Goal: Information Seeking & Learning: Learn about a topic

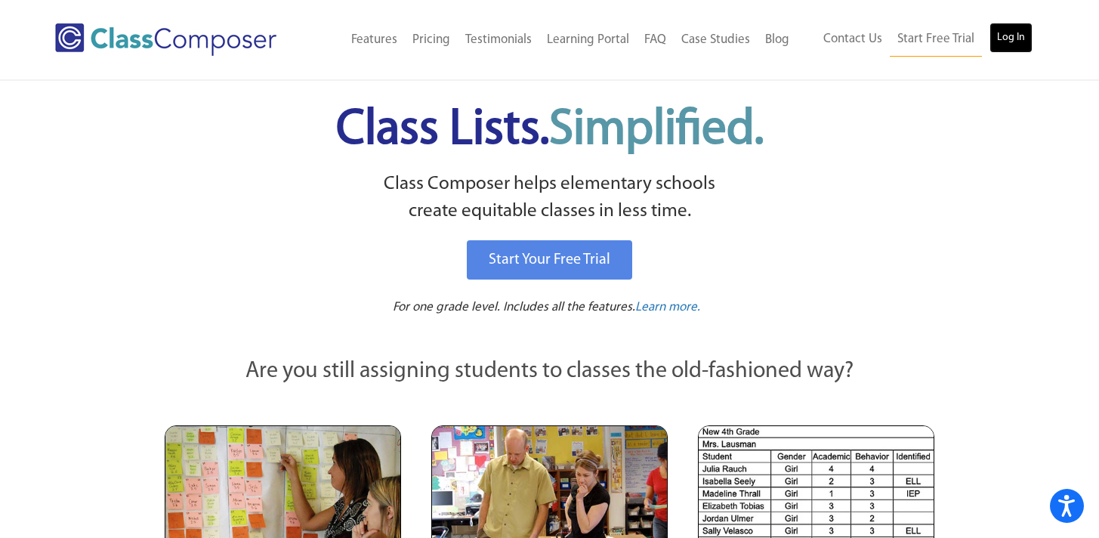
click at [1010, 45] on link "Log In" at bounding box center [1011, 38] width 43 height 30
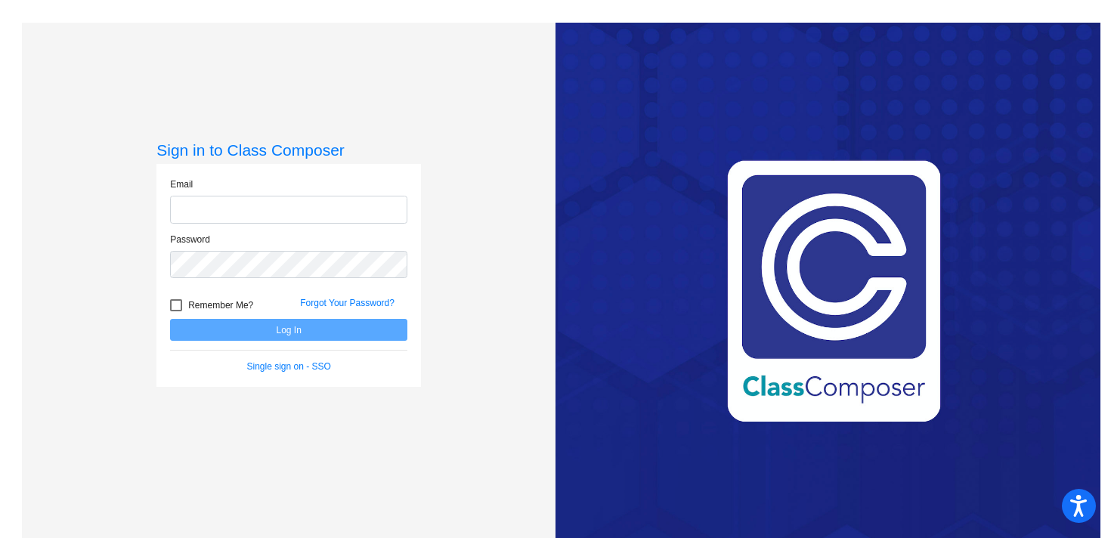
type input "[EMAIL_ADDRESS][DOMAIN_NAME]"
click at [368, 327] on button "Log In" at bounding box center [288, 330] width 237 height 22
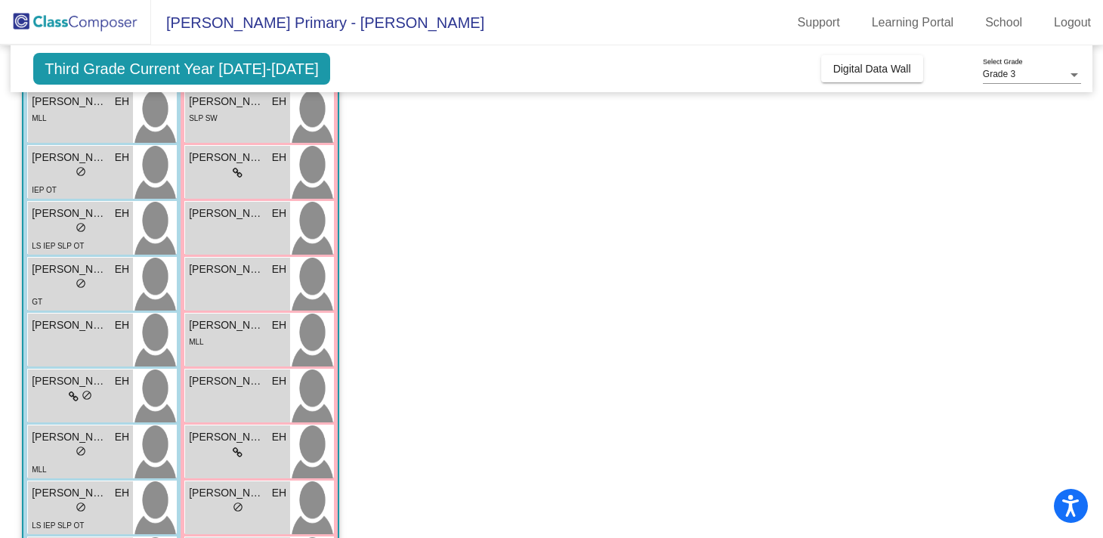
scroll to position [153, 0]
click at [106, 293] on div "GT" at bounding box center [80, 300] width 97 height 16
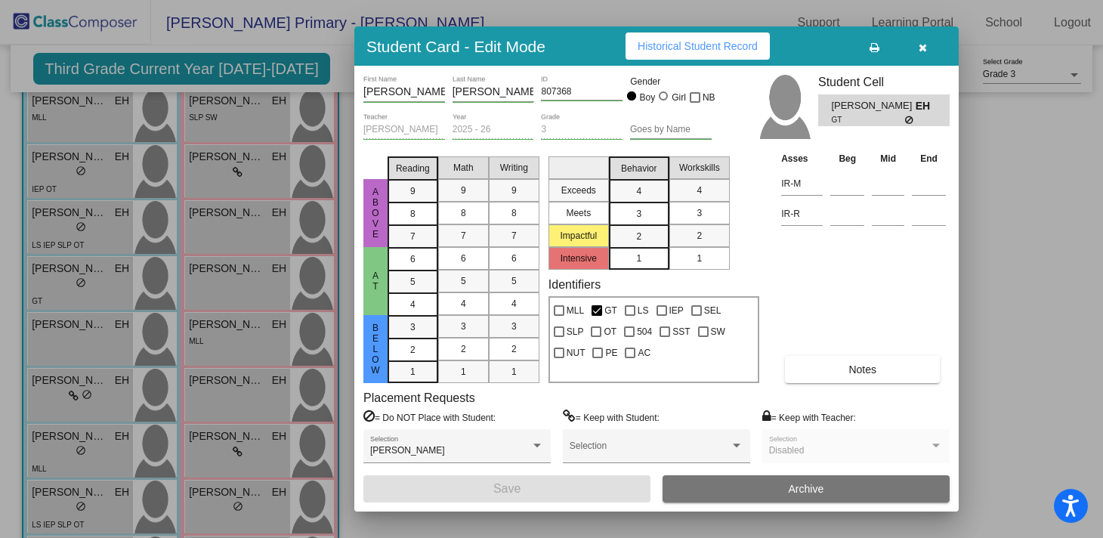
click at [737, 51] on span "Historical Student Record" at bounding box center [698, 46] width 120 height 12
click at [926, 50] on button "button" at bounding box center [922, 45] width 48 height 27
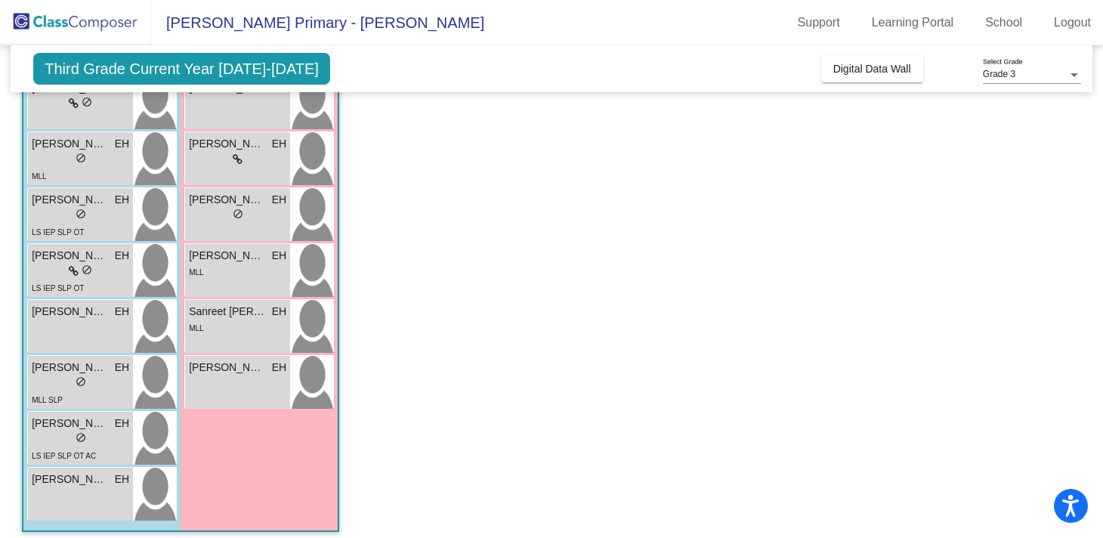
scroll to position [455, 0]
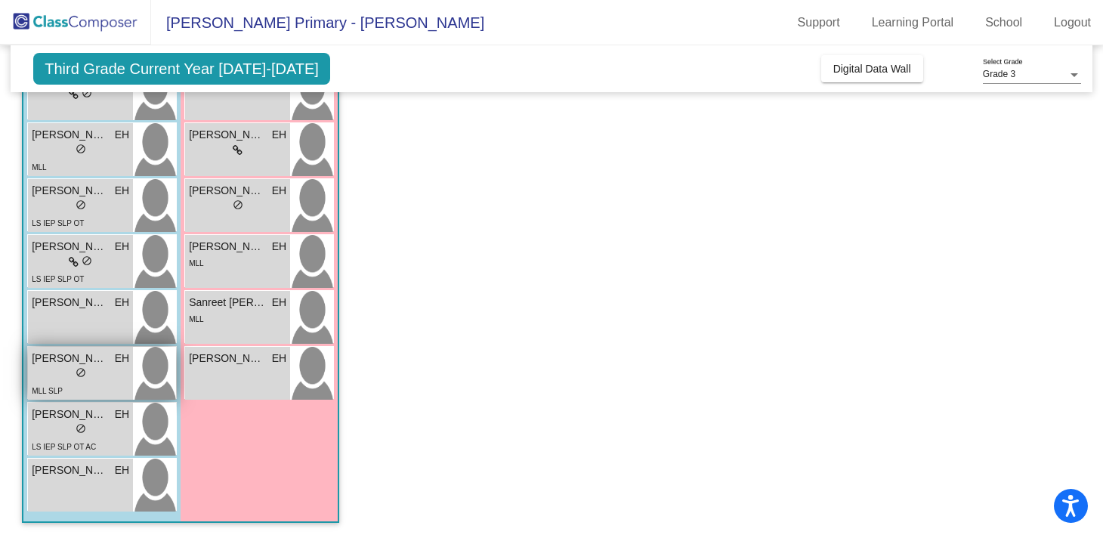
click at [94, 377] on div "lock do_not_disturb_alt" at bounding box center [80, 374] width 97 height 16
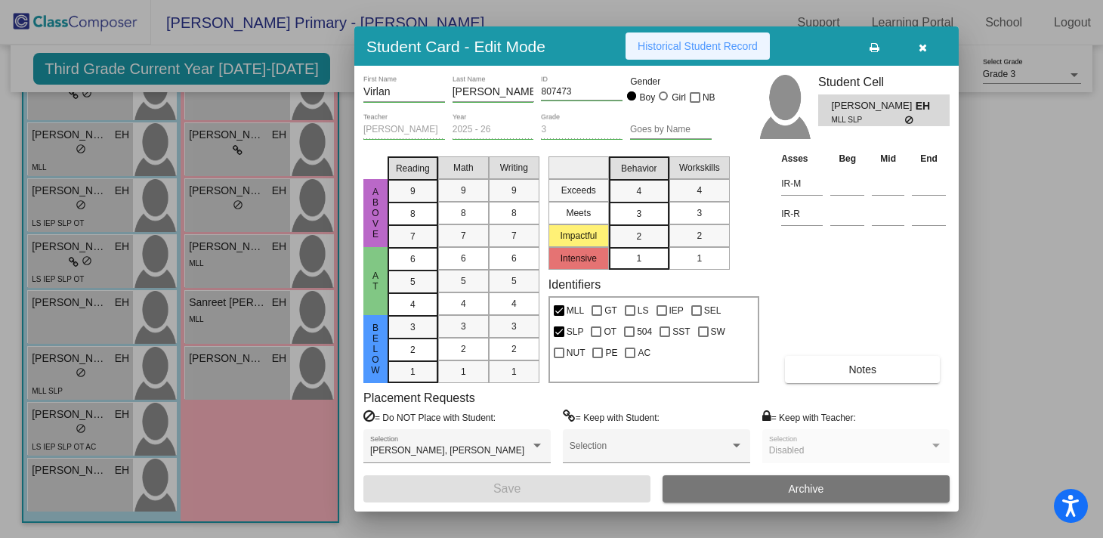
click at [658, 46] on span "Historical Student Record" at bounding box center [698, 46] width 120 height 12
click at [928, 45] on button "button" at bounding box center [922, 45] width 48 height 27
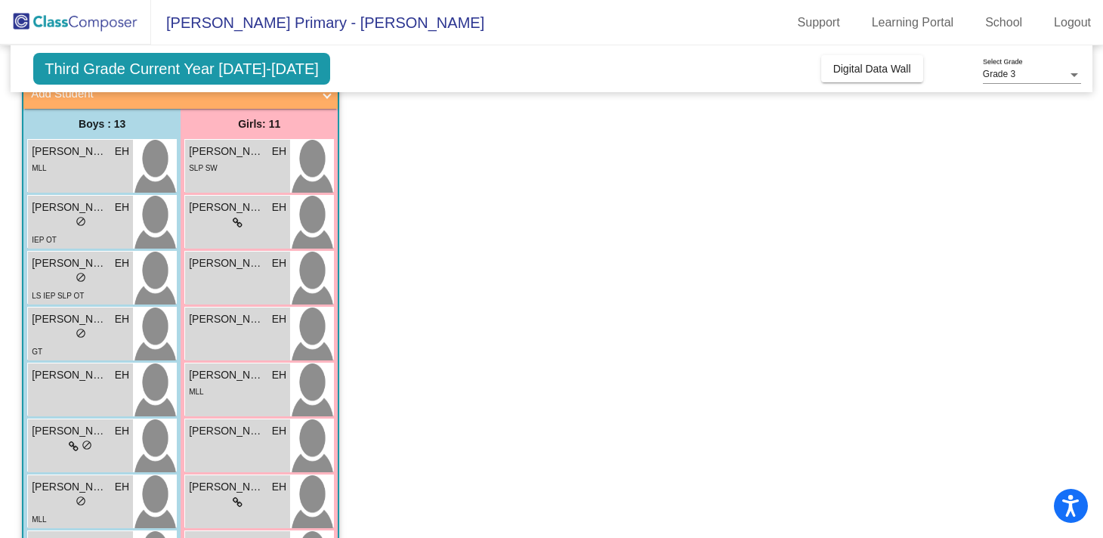
scroll to position [104, 0]
click at [73, 386] on div "[PERSON_NAME] EH lock do_not_disturb_alt" at bounding box center [80, 389] width 105 height 53
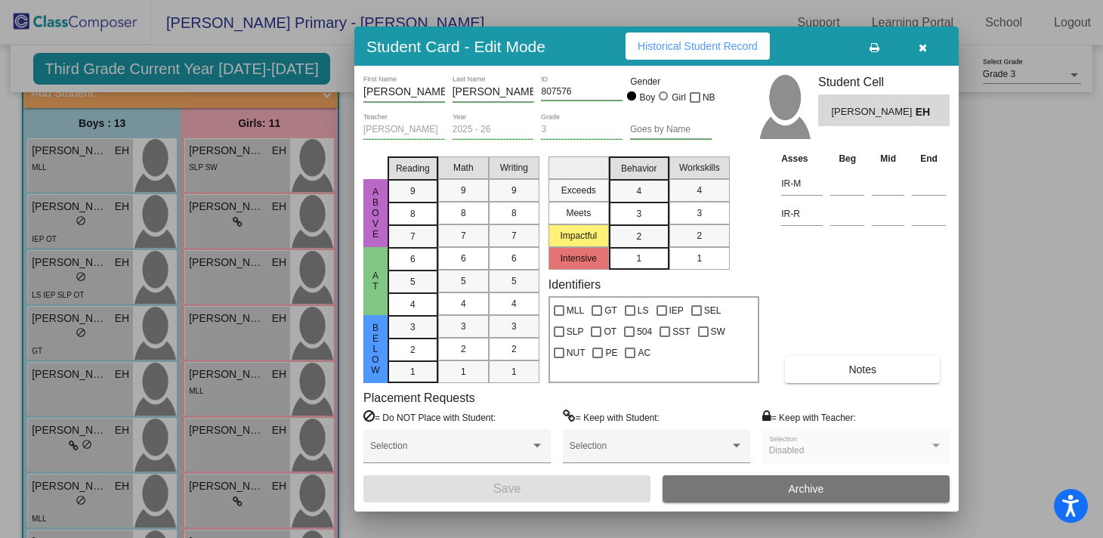
click at [706, 44] on span "Historical Student Record" at bounding box center [698, 46] width 120 height 12
click at [923, 50] on icon "button" at bounding box center [923, 47] width 8 height 11
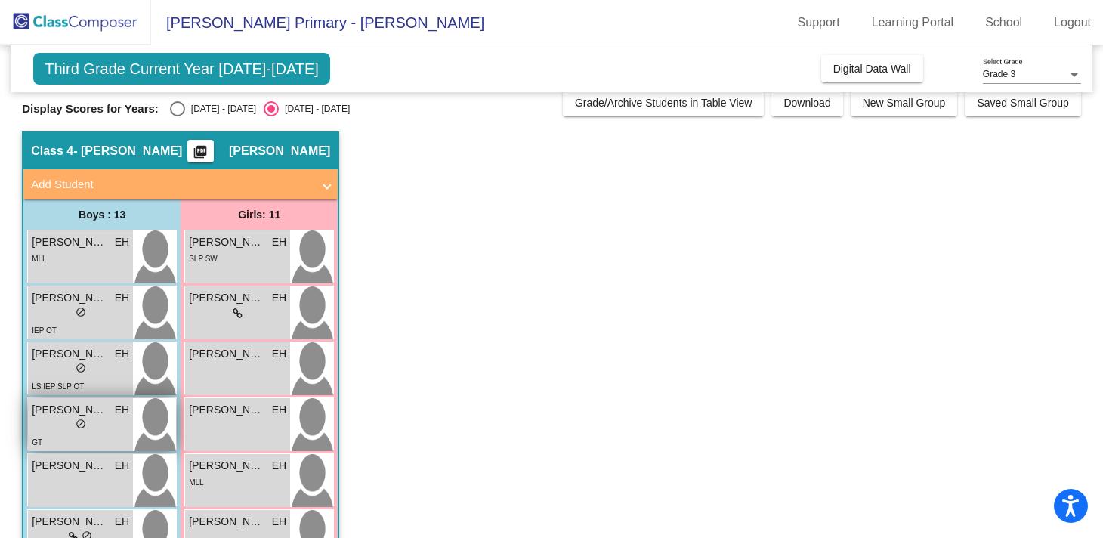
scroll to position [0, 0]
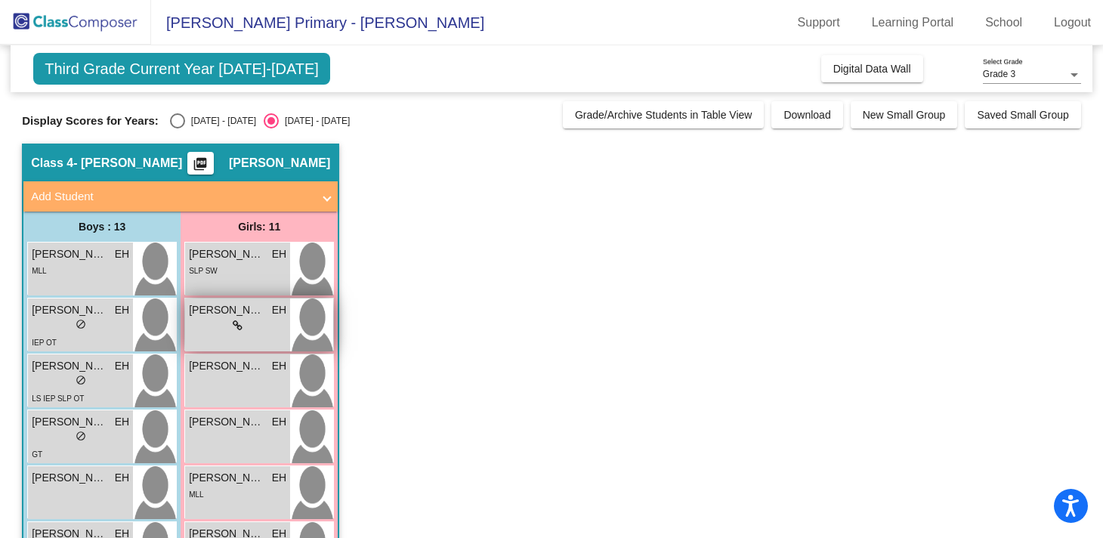
click at [227, 318] on div "lock do_not_disturb_alt" at bounding box center [237, 326] width 97 height 16
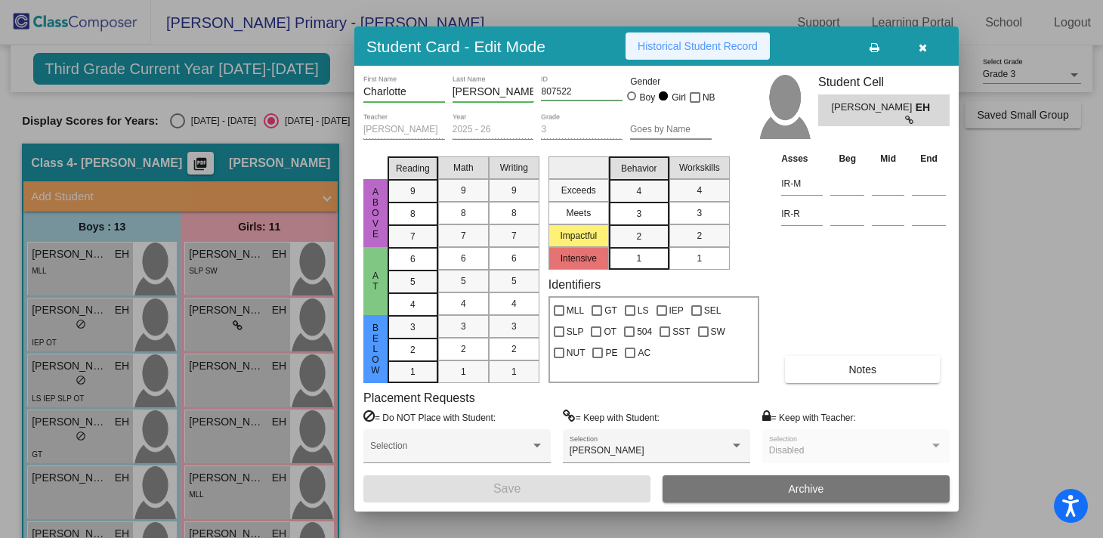
click at [689, 50] on span "Historical Student Record" at bounding box center [698, 46] width 120 height 12
click at [923, 46] on icon "button" at bounding box center [923, 47] width 8 height 11
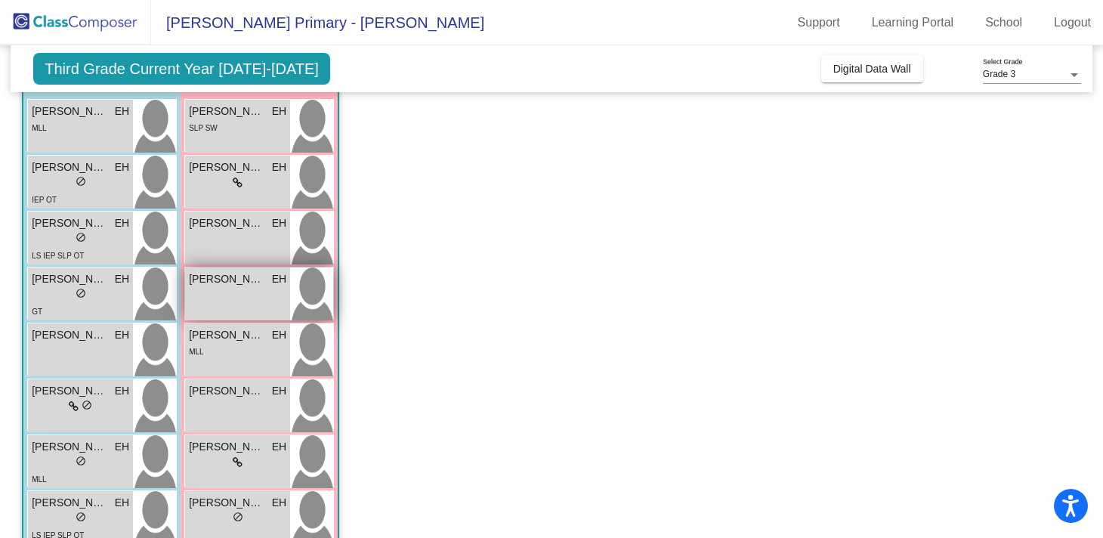
scroll to position [145, 0]
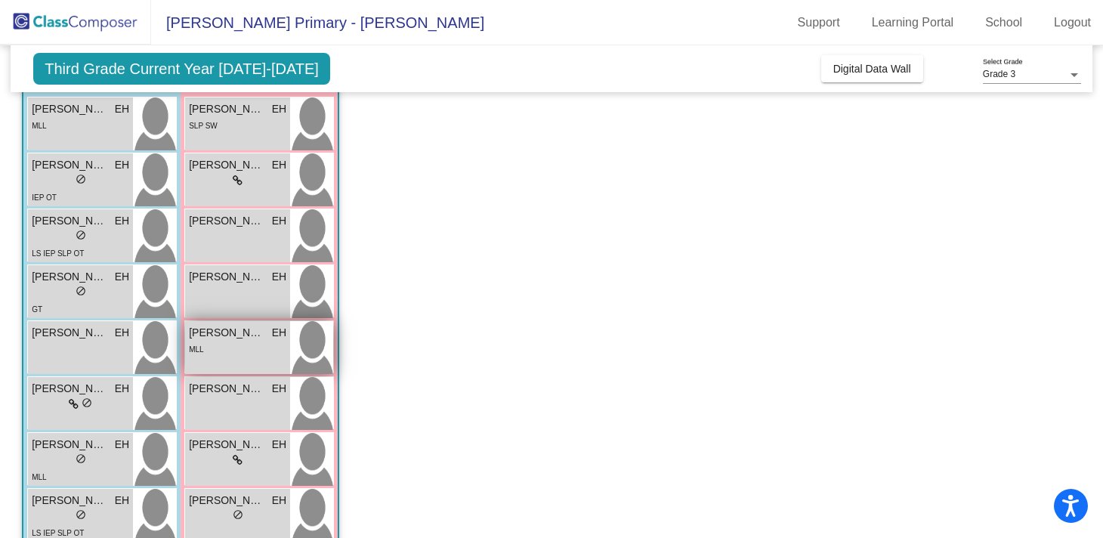
click at [260, 357] on div "[PERSON_NAME] EH lock do_not_disturb_alt MLL" at bounding box center [237, 347] width 105 height 53
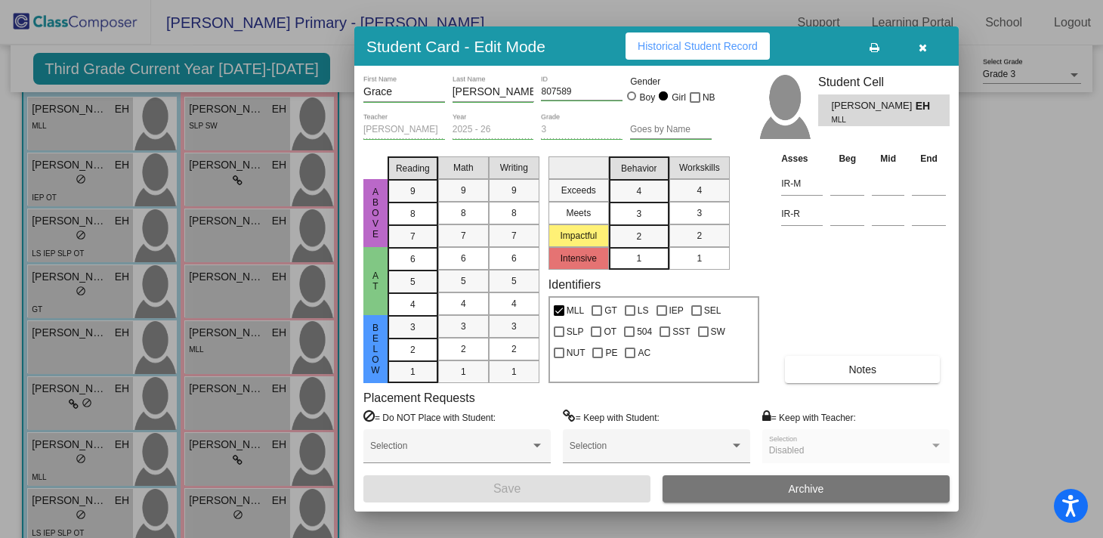
click at [724, 50] on span "Historical Student Record" at bounding box center [698, 46] width 120 height 12
click at [925, 46] on icon "button" at bounding box center [923, 47] width 8 height 11
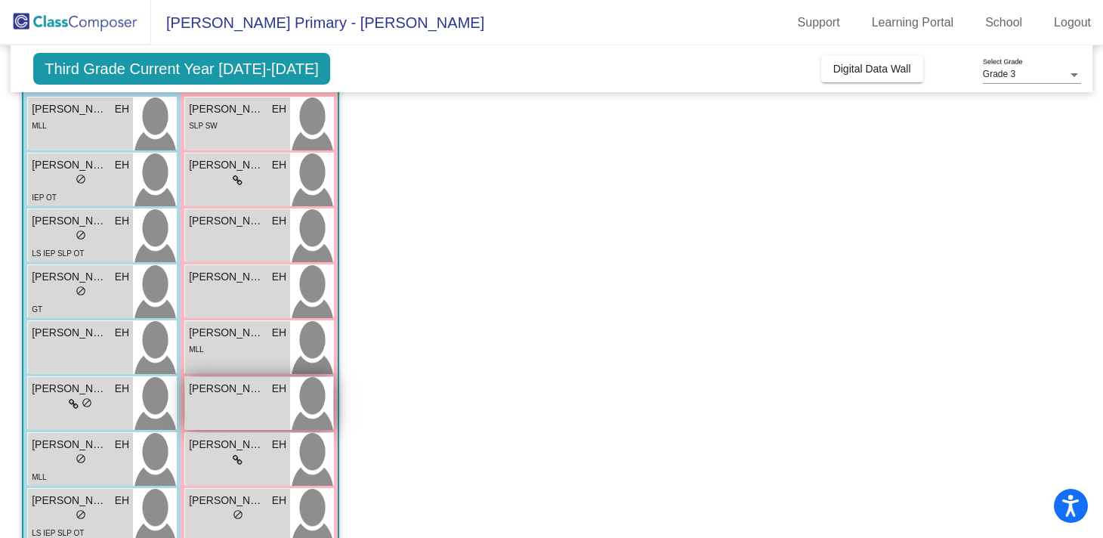
click at [243, 402] on div "[PERSON_NAME] EH lock do_not_disturb_alt" at bounding box center [237, 403] width 105 height 53
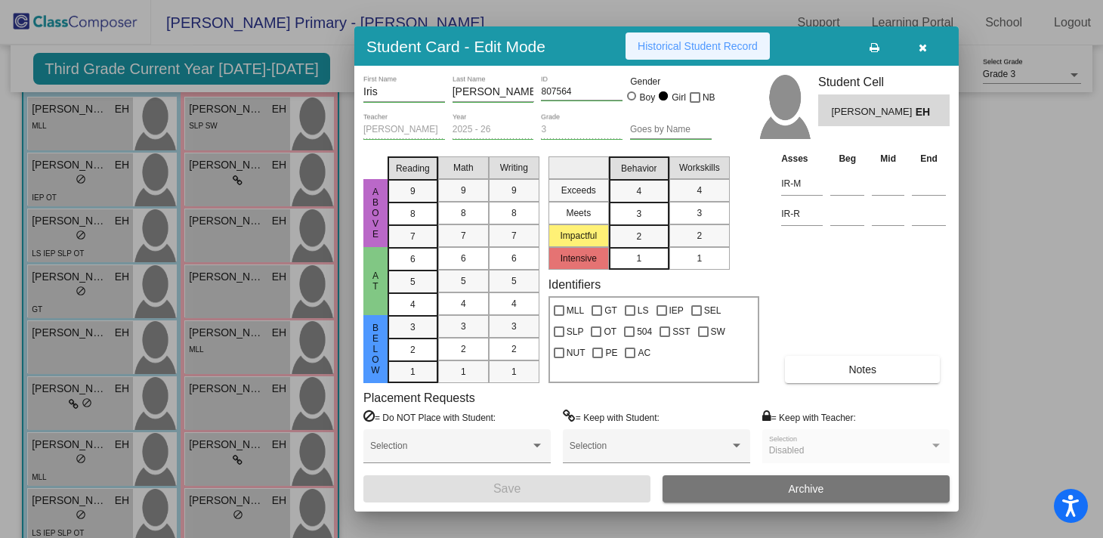
click at [730, 43] on span "Historical Student Record" at bounding box center [698, 46] width 120 height 12
click at [924, 45] on icon "button" at bounding box center [923, 47] width 8 height 11
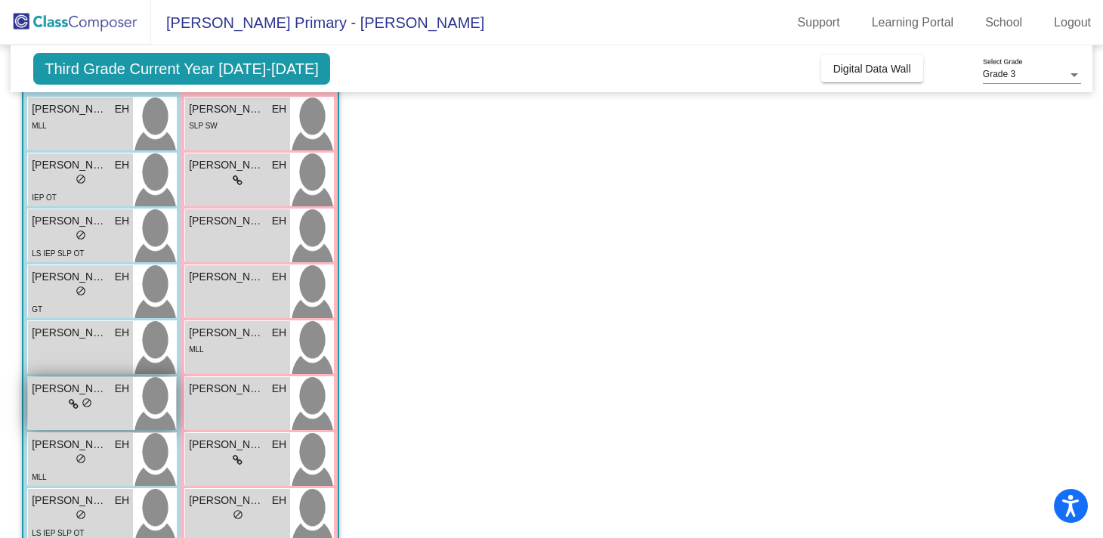
click at [40, 401] on div "lock do_not_disturb_alt" at bounding box center [80, 405] width 97 height 16
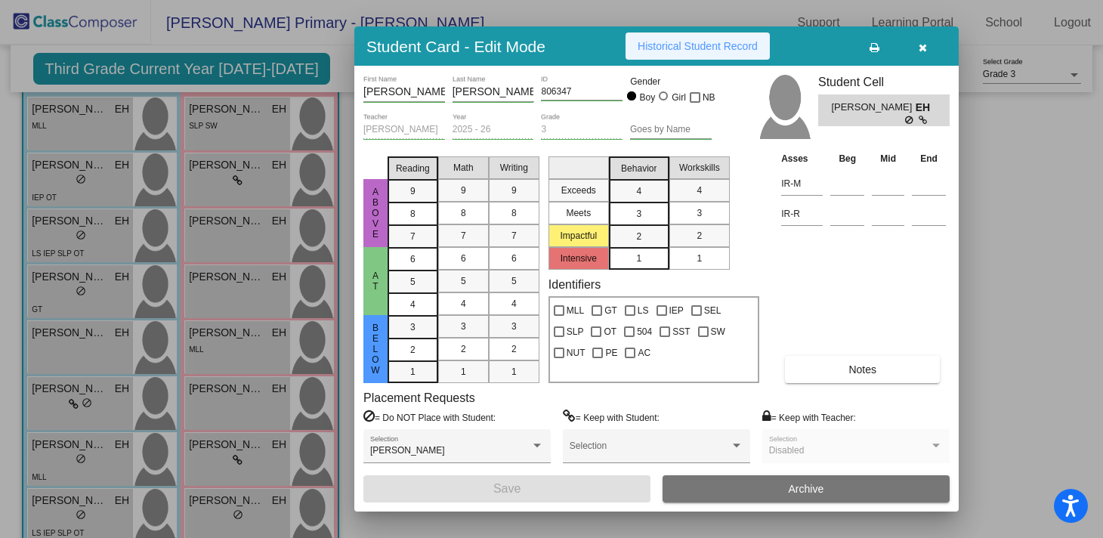
click at [716, 34] on button "Historical Student Record" at bounding box center [698, 45] width 144 height 27
click at [923, 45] on icon "button" at bounding box center [923, 47] width 8 height 11
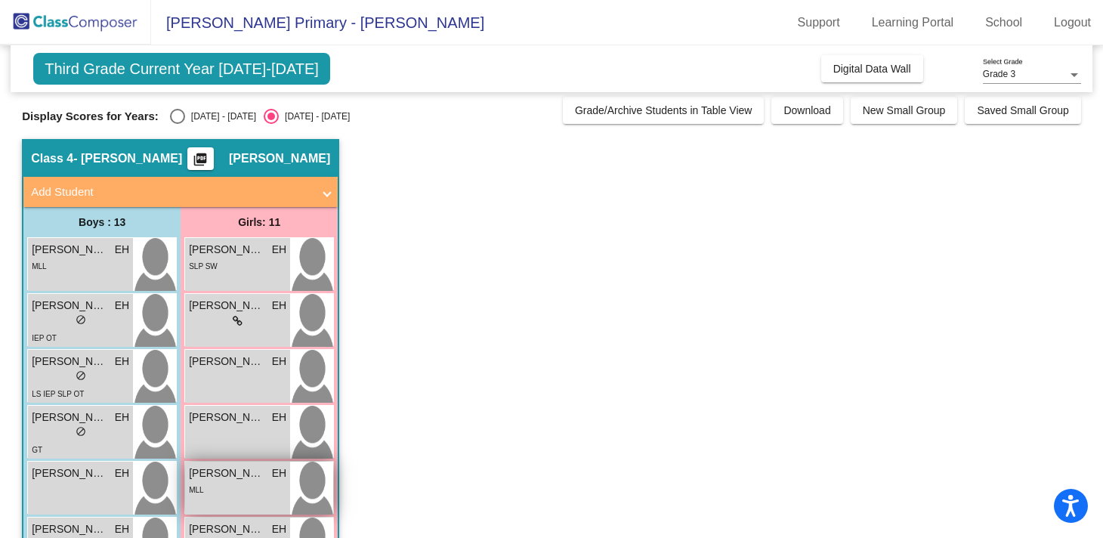
scroll to position [0, 0]
